Goal: Check status: Check status

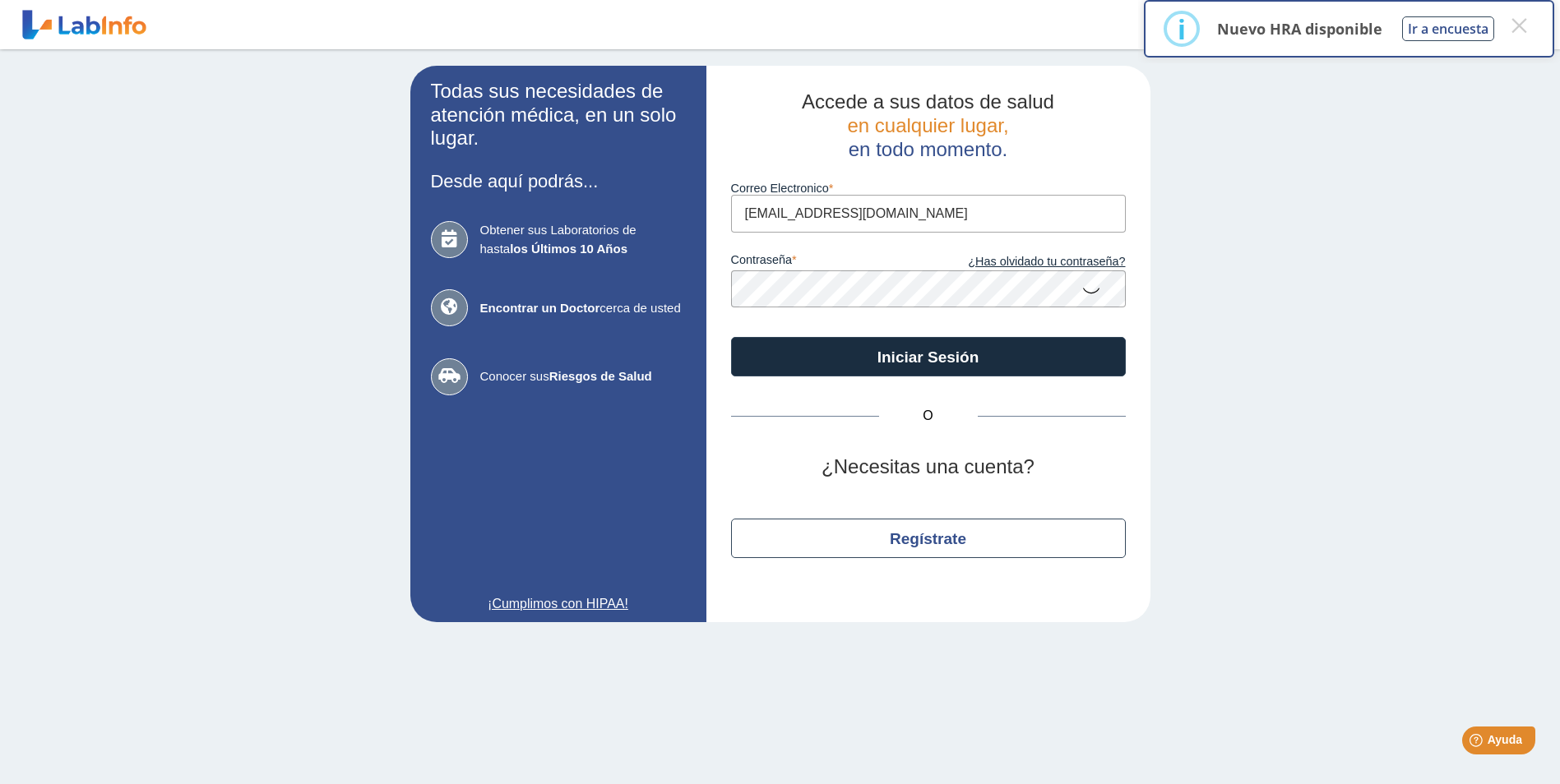
drag, startPoint x: 841, startPoint y: 217, endPoint x: 625, endPoint y: 210, distance: 216.1
click at [625, 210] on app-login "Todas sus necesidades de atención médica, en un solo lugar. Desde aquí podrás..…" at bounding box center [780, 345] width 740 height 557
type input "[EMAIL_ADDRESS][DOMAIN_NAME]"
click at [659, 278] on app-login "Todas sus necesidades de atención médica, en un solo lugar. Desde aquí podrás..…" at bounding box center [780, 345] width 740 height 557
click at [731, 337] on button "Iniciar Sesión" at bounding box center [928, 357] width 394 height 40
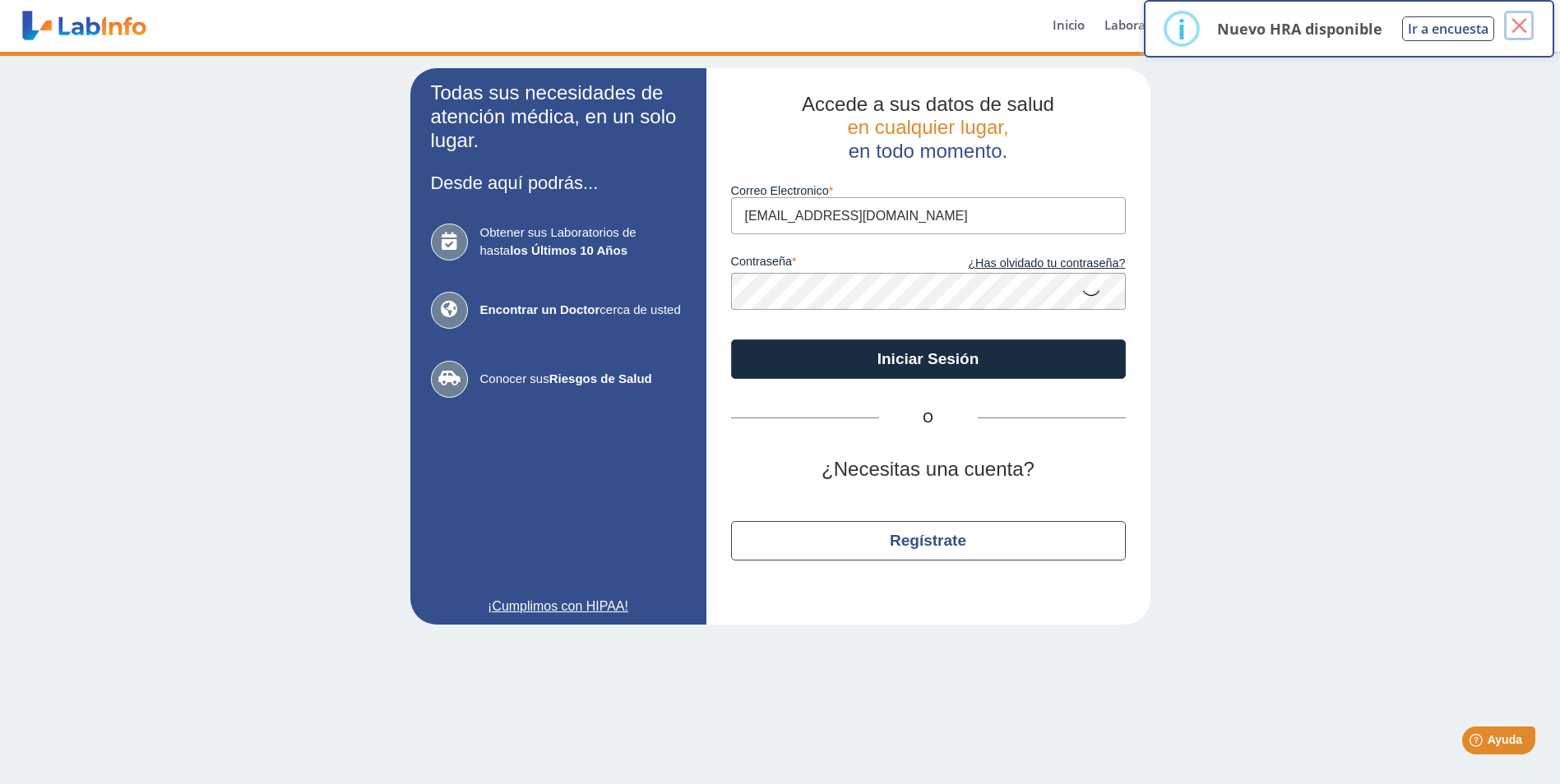
click at [1524, 28] on button "×" at bounding box center [1519, 26] width 29 height 29
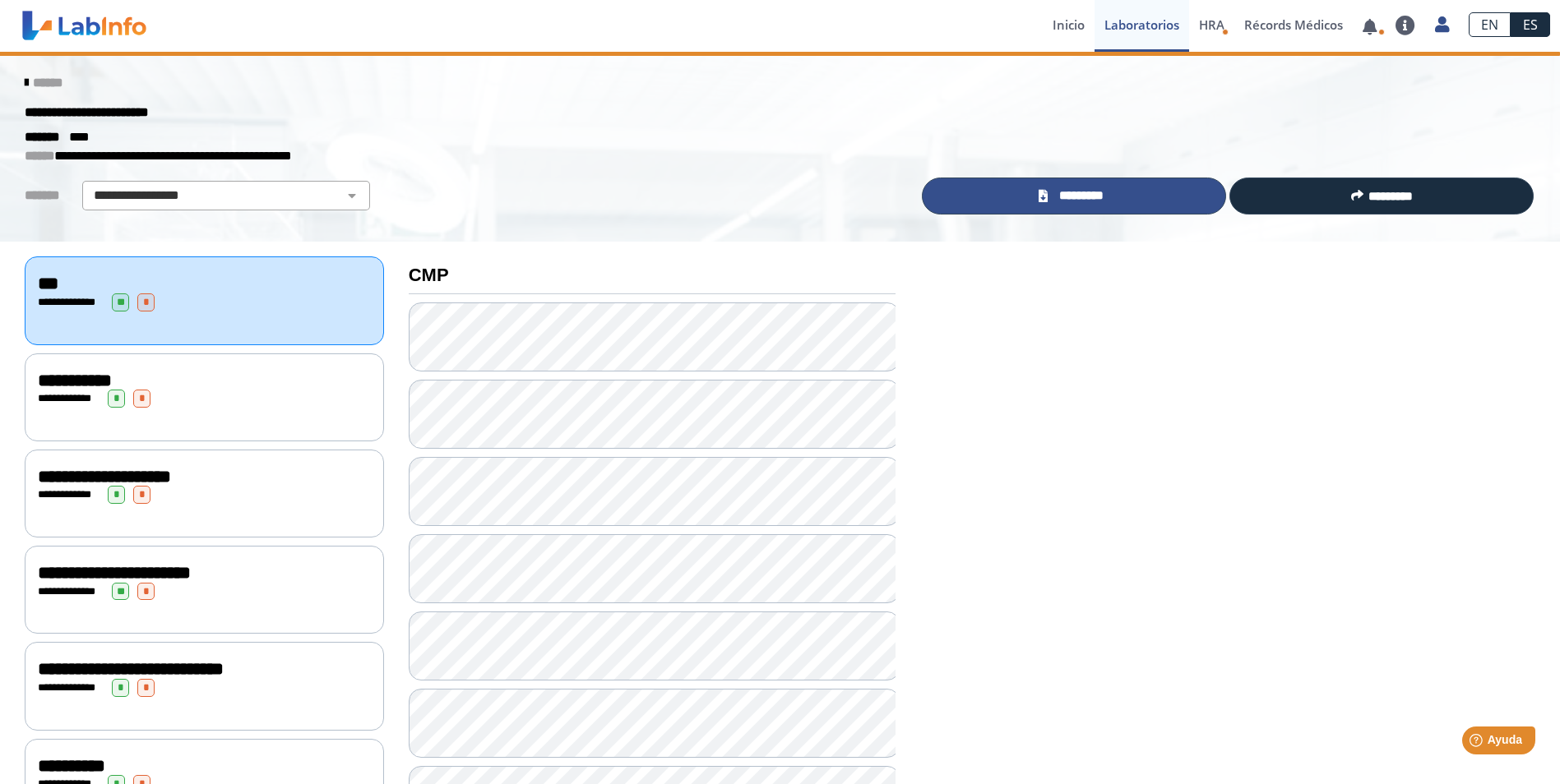
click at [1054, 199] on span "*********" at bounding box center [1081, 196] width 57 height 19
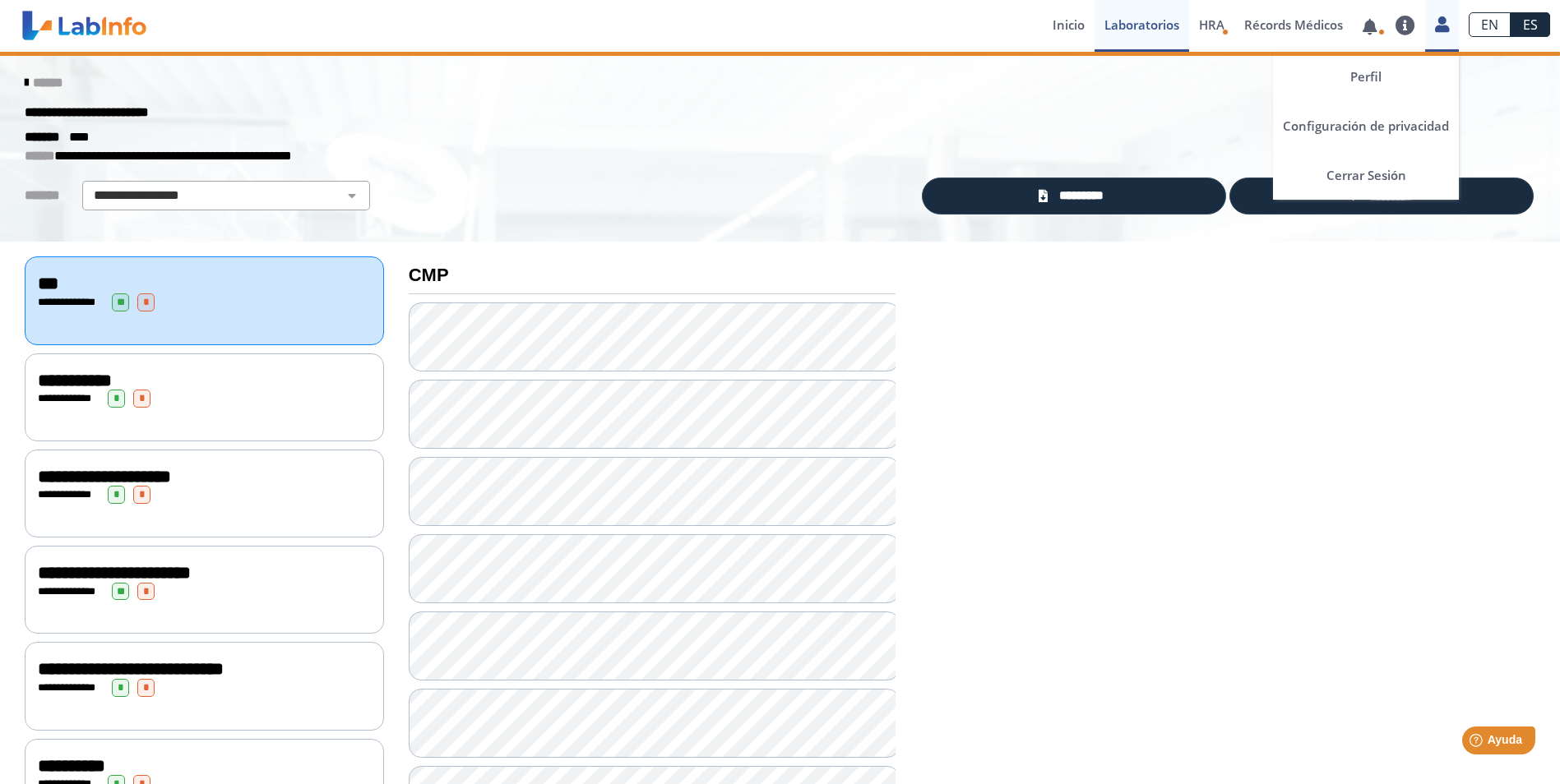
click at [1446, 28] on icon at bounding box center [1441, 24] width 14 height 12
click at [1445, 29] on icon at bounding box center [1441, 24] width 14 height 12
click at [1359, 179] on link "Cerrar Sesión" at bounding box center [1366, 176] width 186 height 50
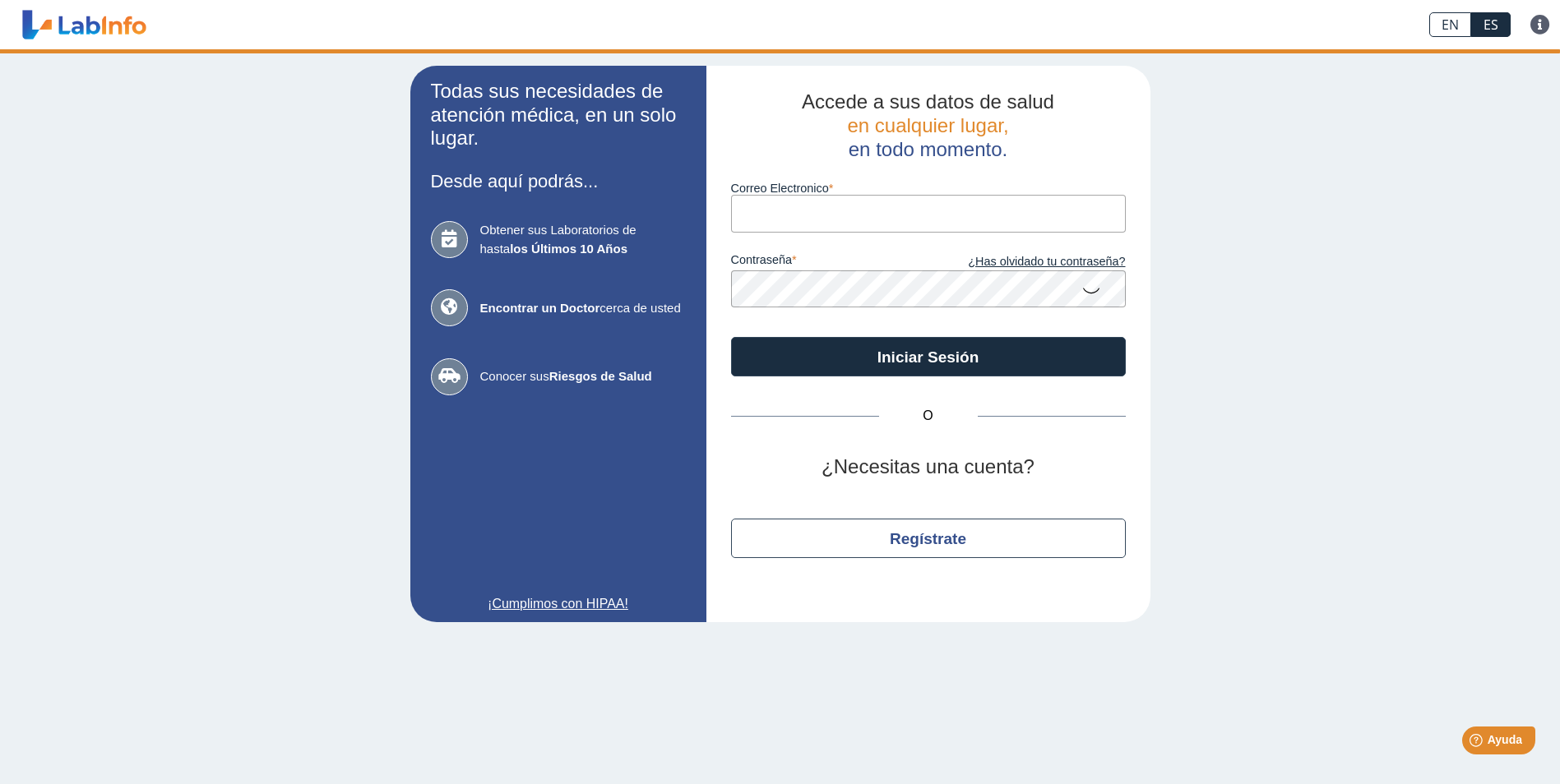
type input "[EMAIL_ADDRESS][DOMAIN_NAME]"
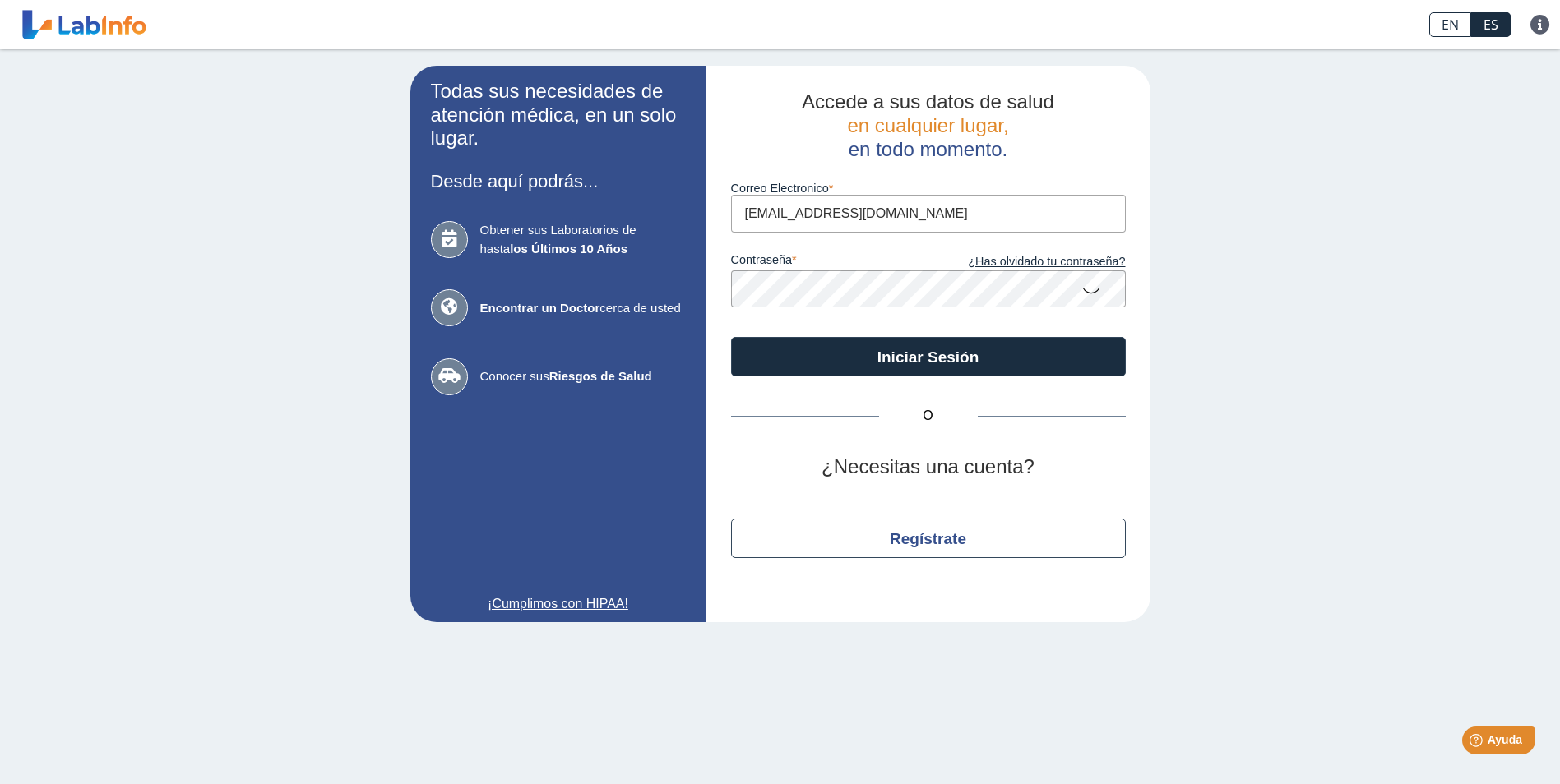
click at [823, 205] on input "[EMAIL_ADDRESS][DOMAIN_NAME]" at bounding box center [928, 213] width 394 height 37
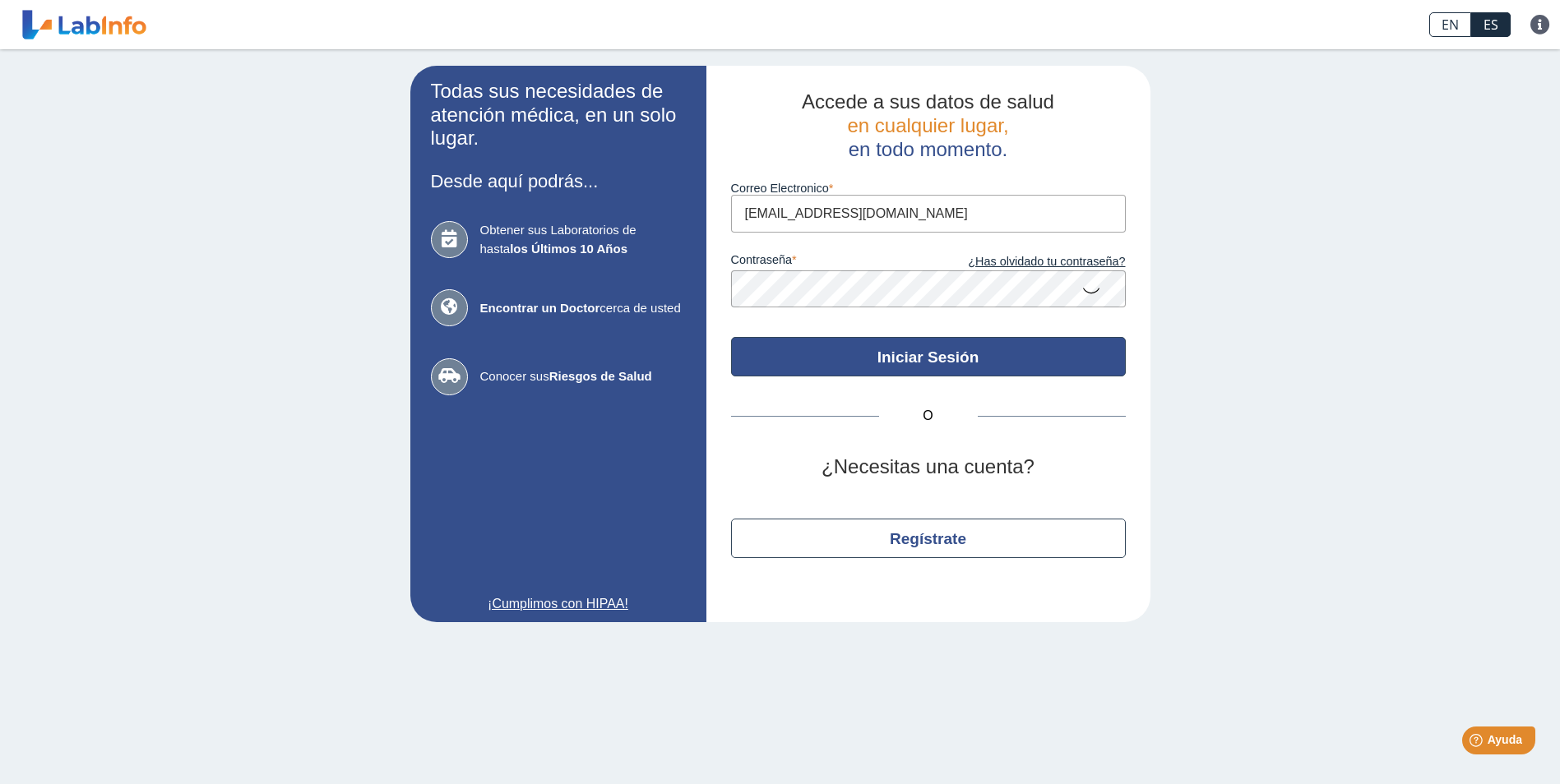
click at [1016, 363] on button "Iniciar Sesión" at bounding box center [928, 357] width 394 height 40
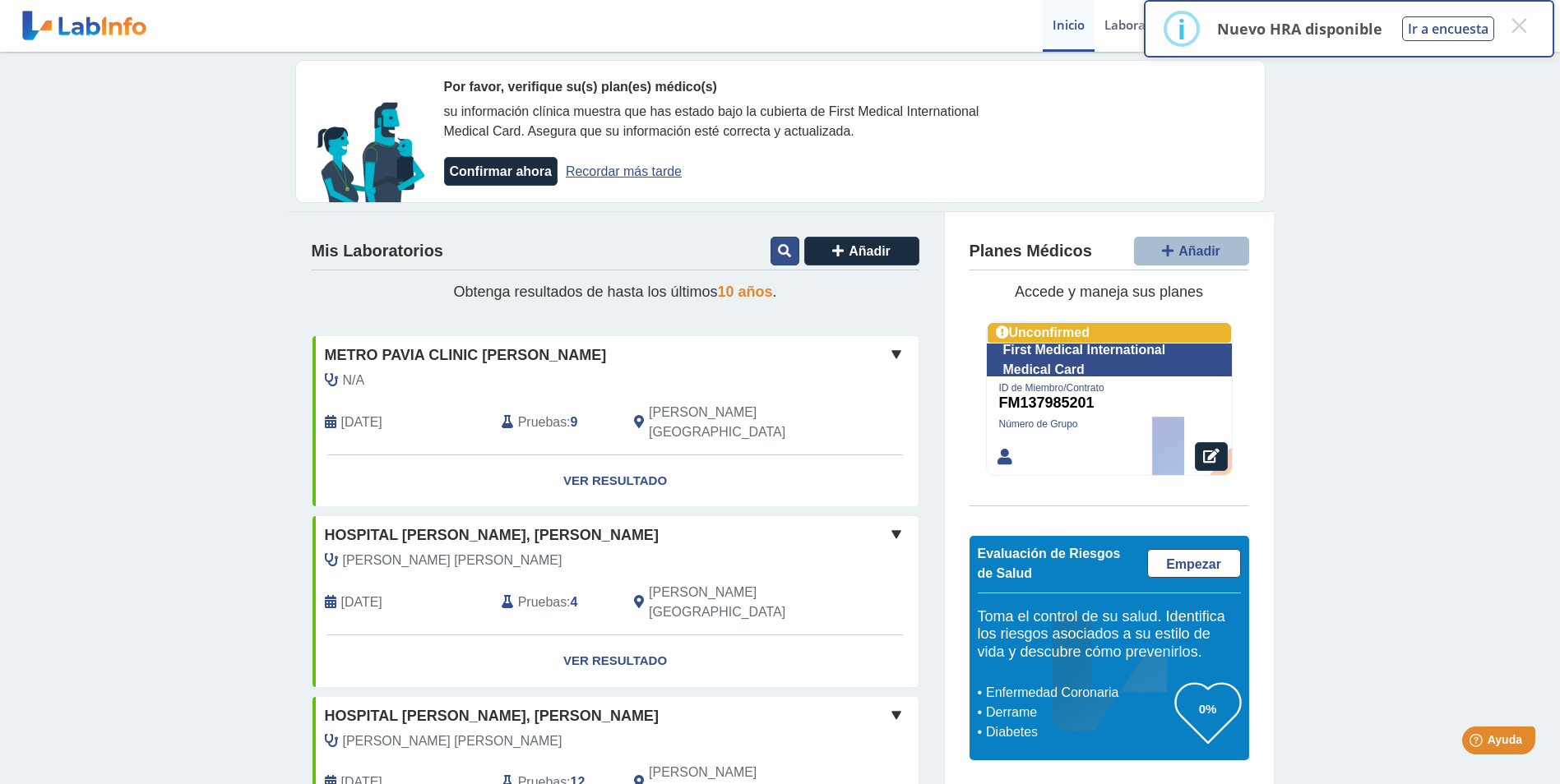
click at [785, 253] on button at bounding box center [784, 251] width 28 height 28
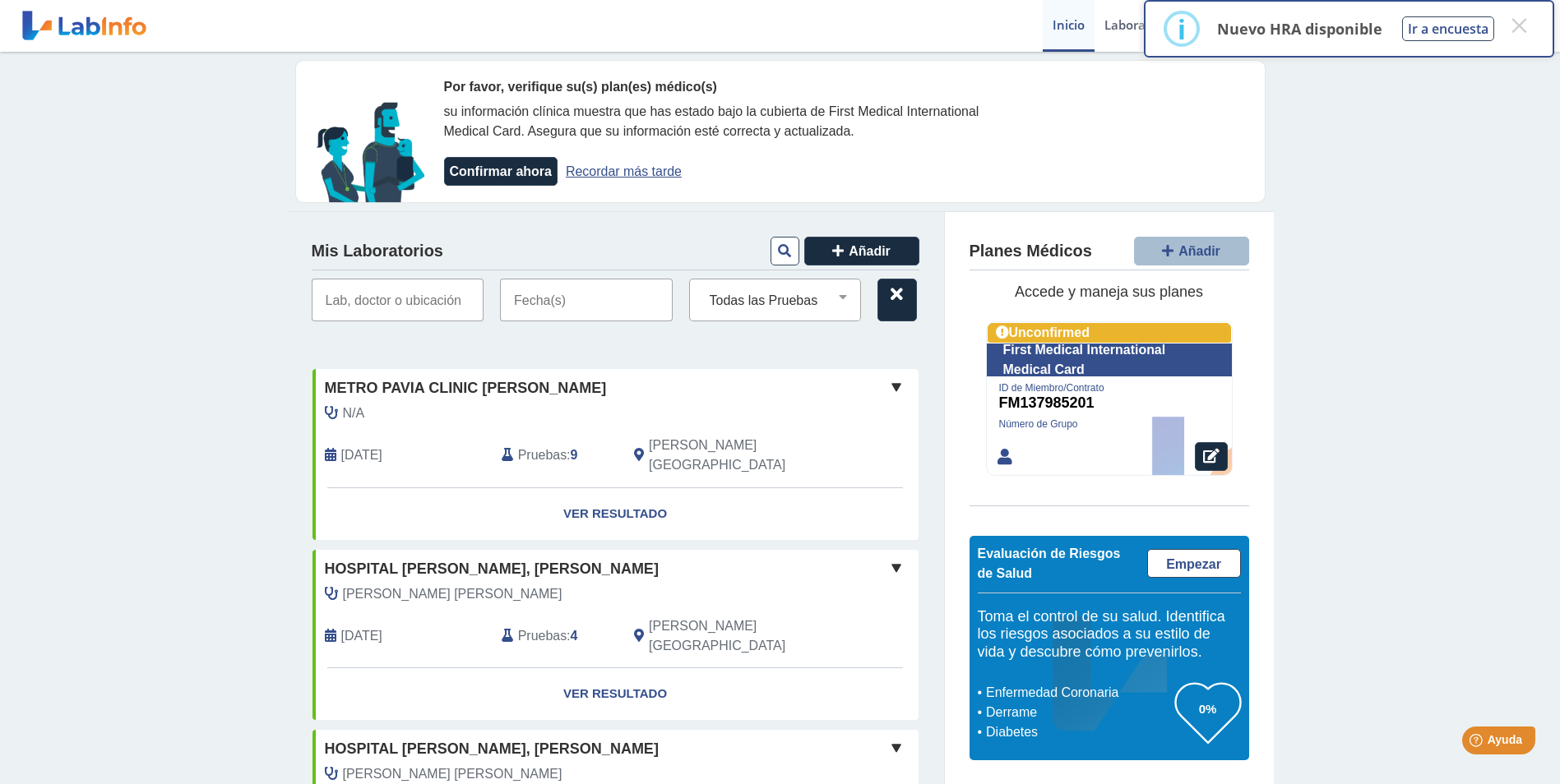
click at [574, 297] on input "text" at bounding box center [586, 300] width 173 height 43
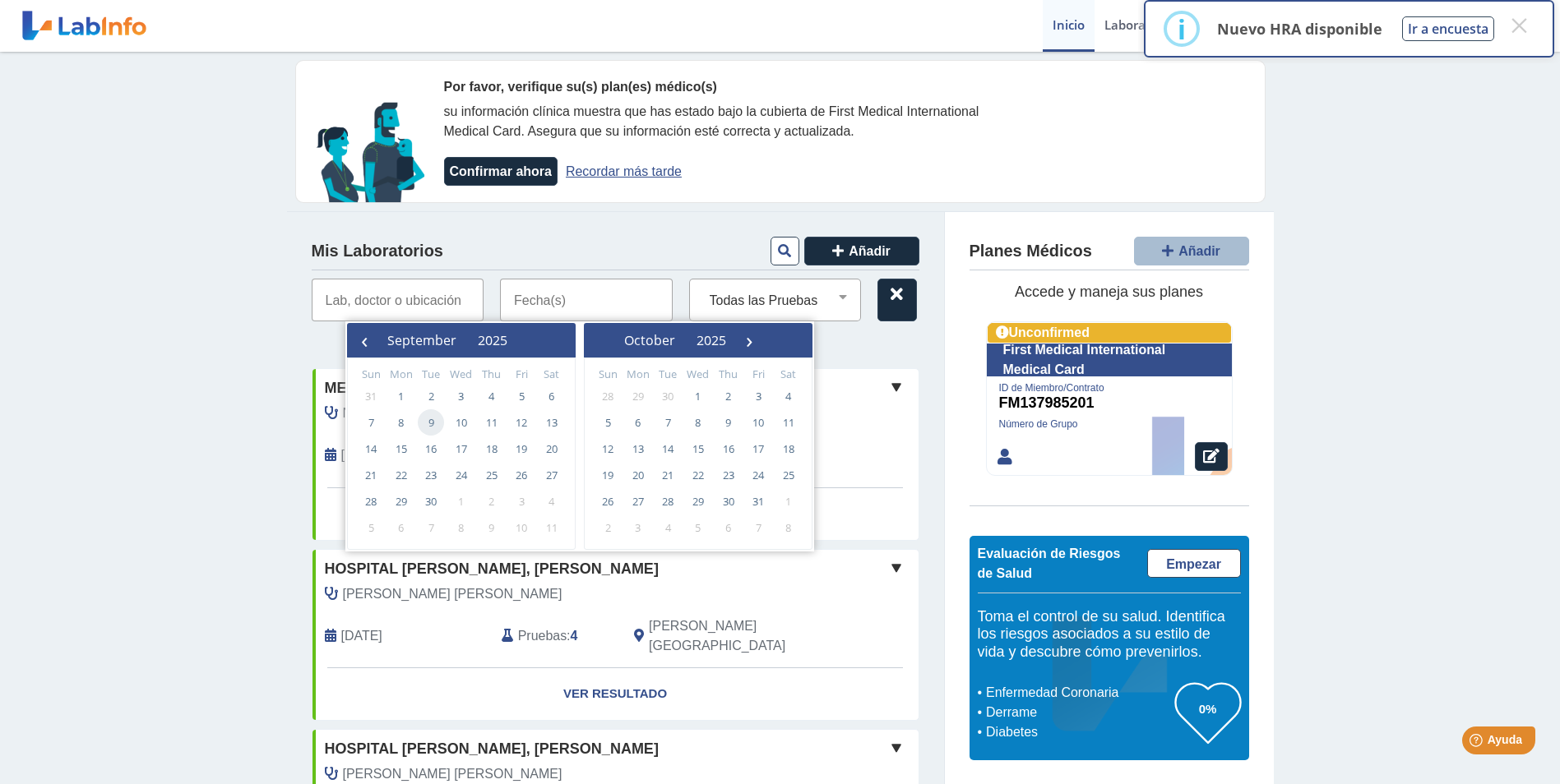
click at [427, 421] on span "9" at bounding box center [430, 422] width 27 height 27
click at [421, 418] on span "9" at bounding box center [430, 422] width 27 height 27
type input "[DATE] - [DATE]"
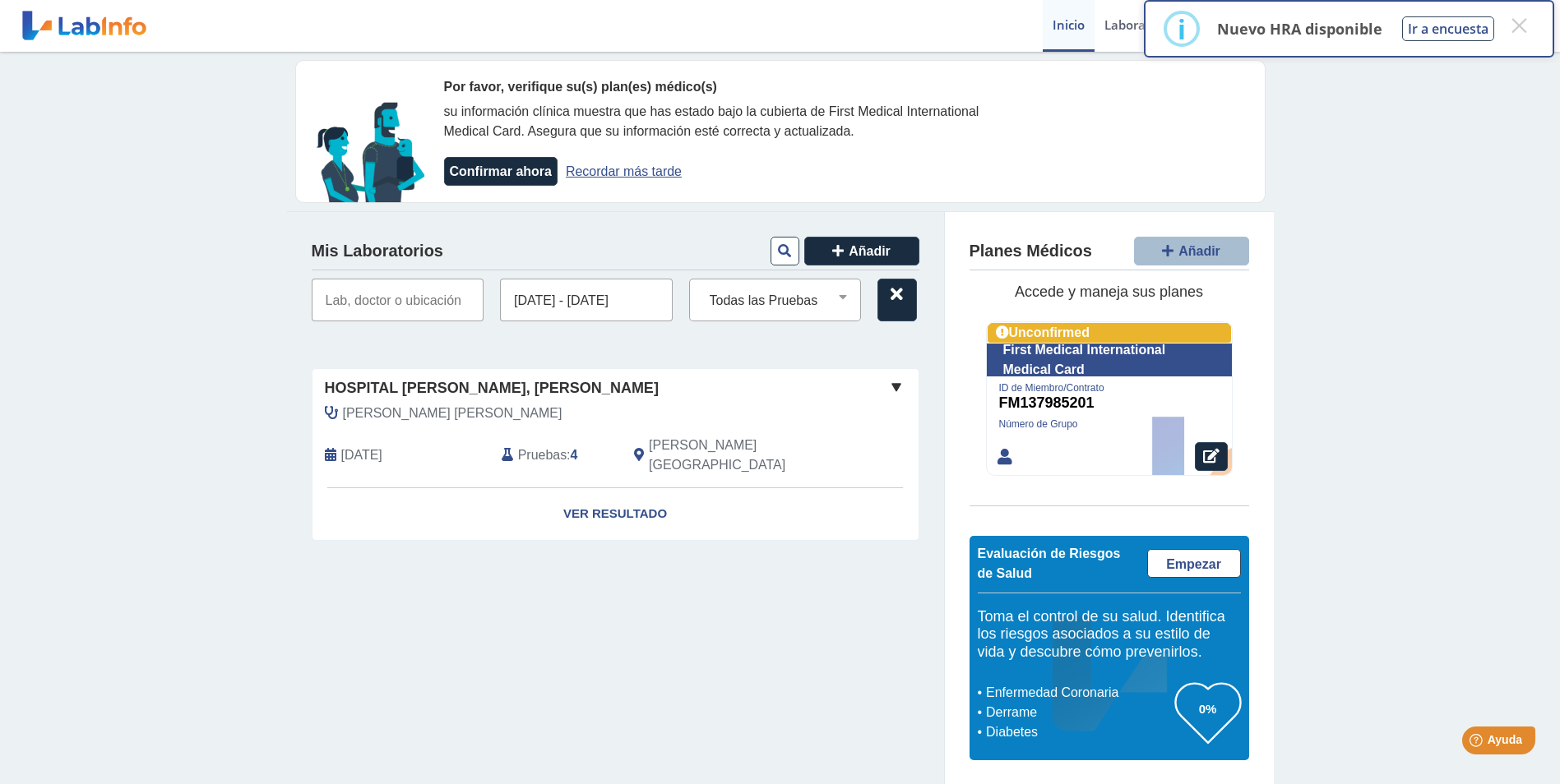
click at [421, 418] on span "[PERSON_NAME] [PERSON_NAME]" at bounding box center [452, 413] width 220 height 19
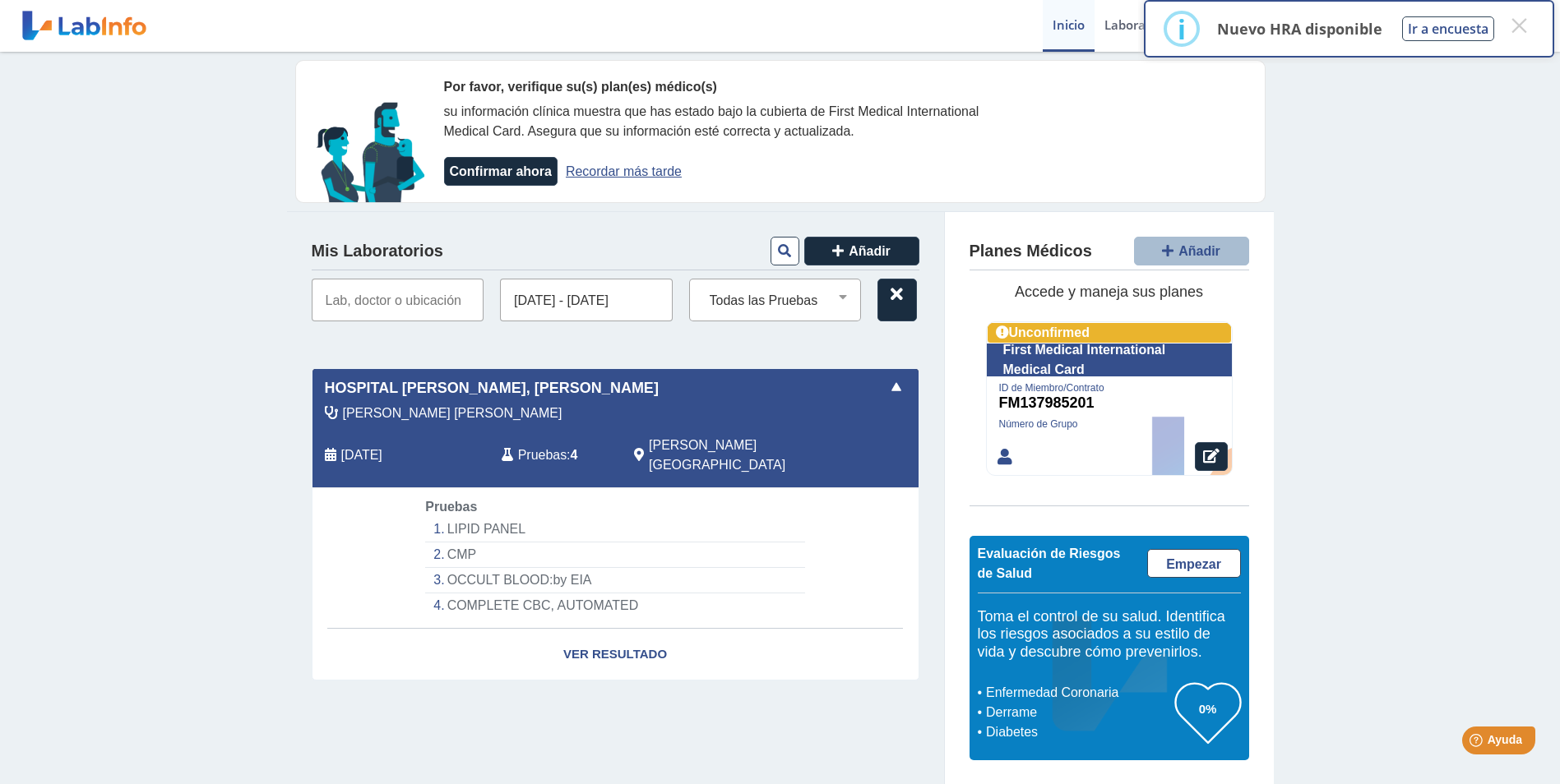
click at [176, 397] on div "Por favor, verifique su(s) plan(es) médico(s) su información clínica muestra qu…" at bounding box center [780, 418] width 1560 height 733
click at [586, 629] on link "Ver Resultado" at bounding box center [615, 654] width 606 height 51
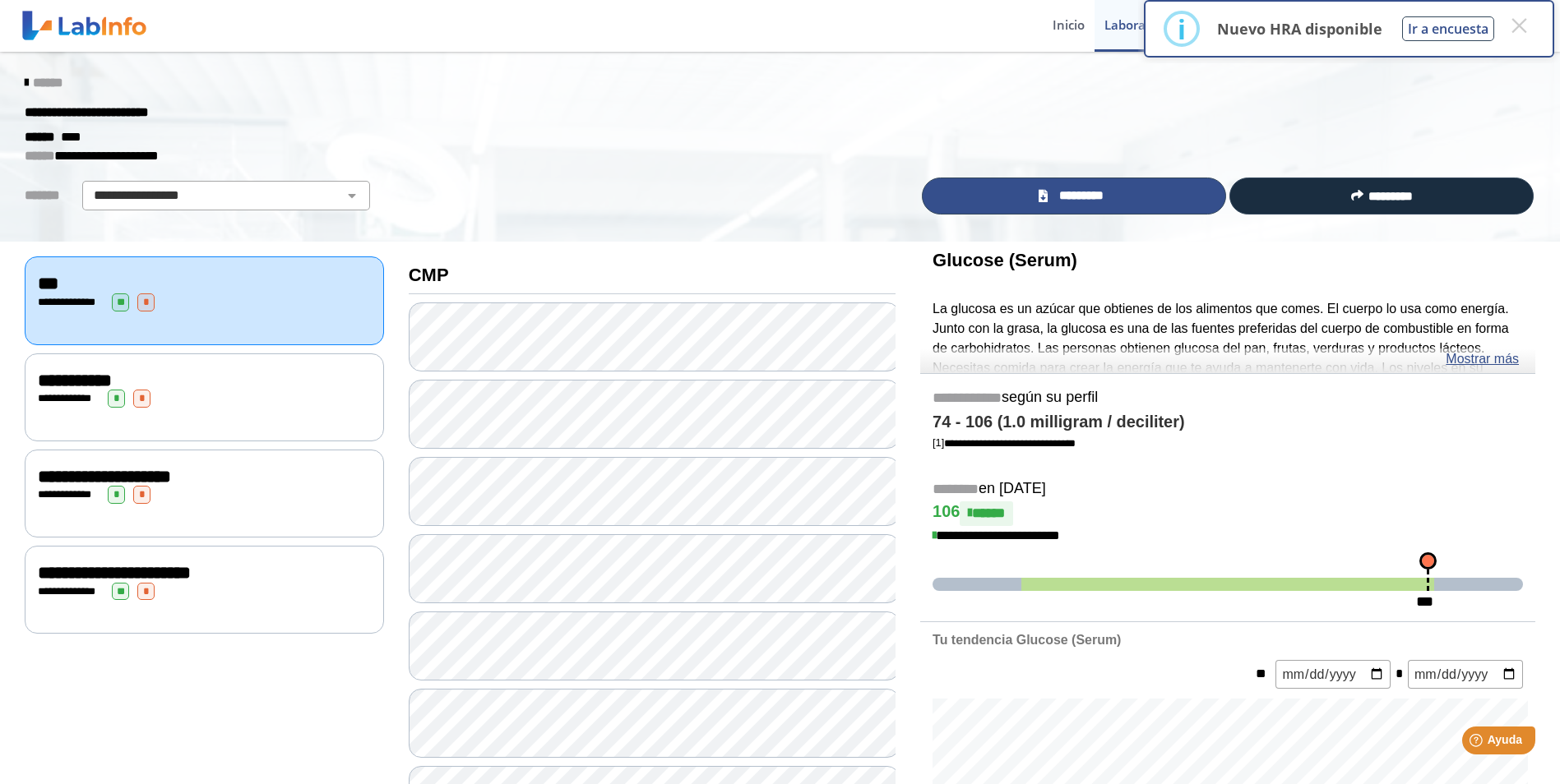
click at [1113, 196] on link "*********" at bounding box center [1074, 196] width 304 height 37
